Goal: Use online tool/utility: Utilize a website feature to perform a specific function

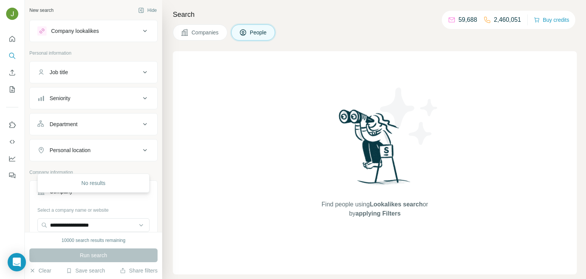
scroll to position [59, 0]
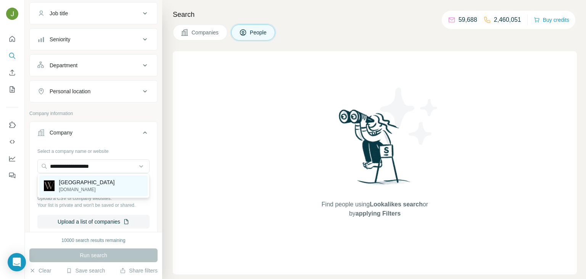
type input "**********"
click at [90, 184] on p "[GEOGRAPHIC_DATA]" at bounding box center [87, 182] width 56 height 8
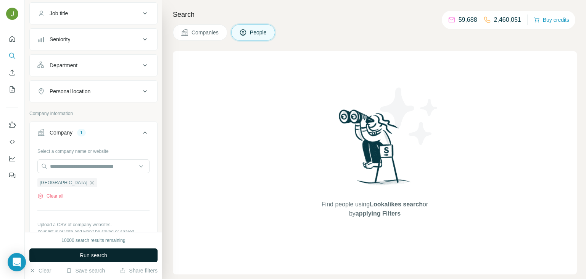
click at [108, 261] on button "Run search" at bounding box center [93, 255] width 128 height 14
click at [110, 255] on button "Run search" at bounding box center [93, 255] width 128 height 14
click at [116, 257] on button "Run search" at bounding box center [93, 255] width 128 height 14
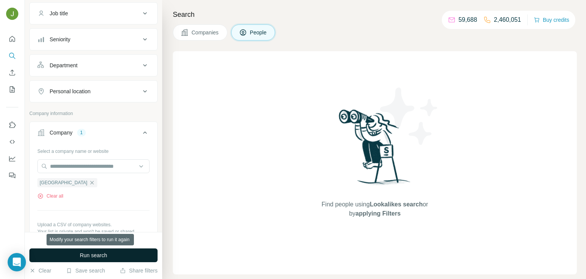
click at [116, 257] on button "Run search" at bounding box center [93, 255] width 128 height 14
